Goal: Check status: Check status

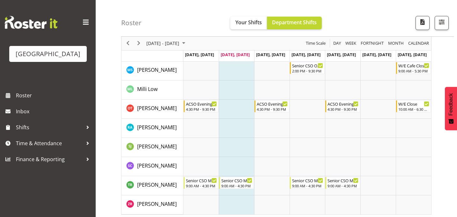
scroll to position [279, 0]
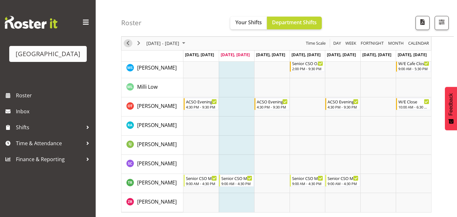
click at [128, 41] on span "Previous" at bounding box center [128, 44] width 8 height 8
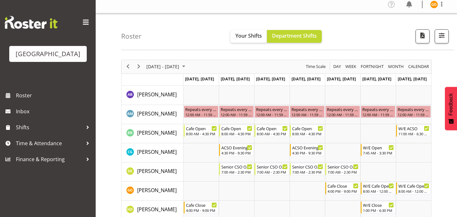
scroll to position [4, 0]
click at [138, 66] on span "Next" at bounding box center [139, 67] width 8 height 8
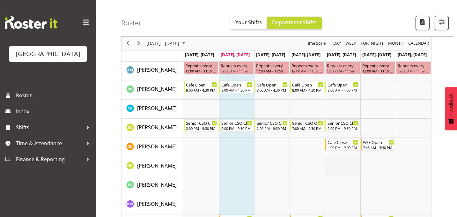
scroll to position [45, 0]
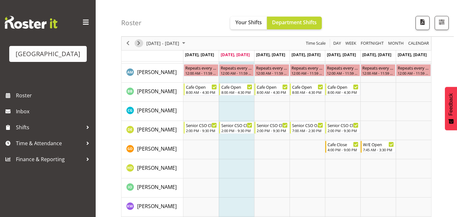
click at [137, 43] on span "Next" at bounding box center [139, 44] width 8 height 8
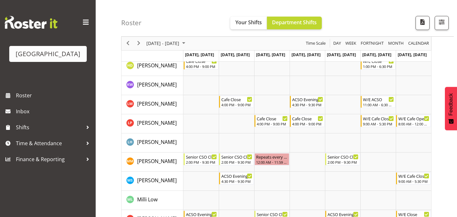
scroll to position [150, 0]
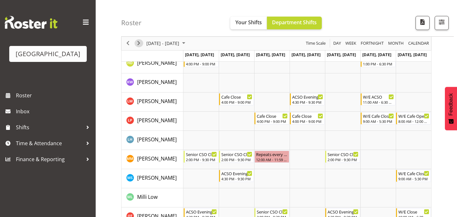
click at [138, 41] on span "Next" at bounding box center [139, 44] width 8 height 8
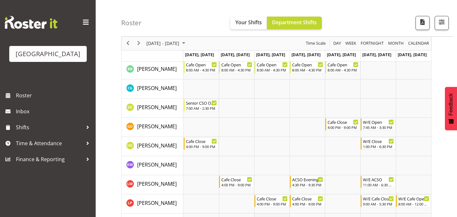
scroll to position [28, 0]
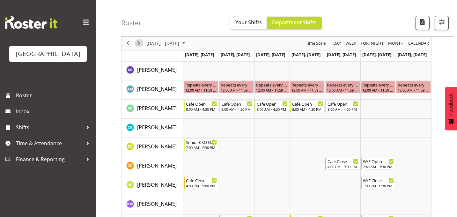
click at [140, 43] on span "Next" at bounding box center [139, 44] width 8 height 8
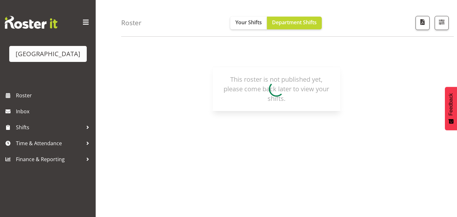
scroll to position [60, 0]
